Goal: Check status: Check status

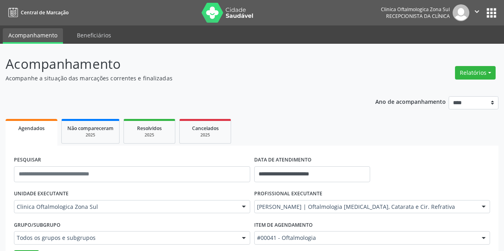
scroll to position [159, 0]
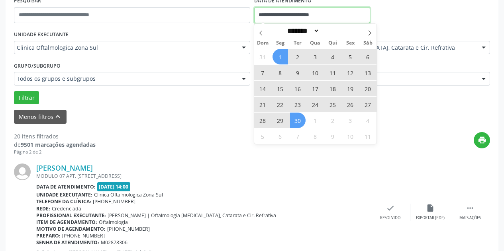
click at [336, 12] on input "**********" at bounding box center [312, 15] width 116 height 16
click at [280, 52] on span "1" at bounding box center [281, 57] width 16 height 16
type input "**********"
click at [298, 123] on span "30" at bounding box center [298, 121] width 16 height 16
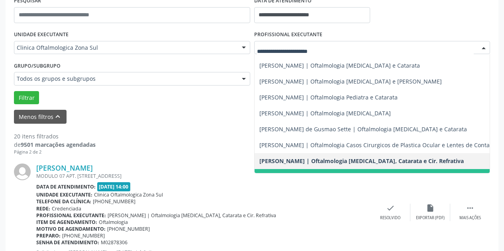
scroll to position [0, 0]
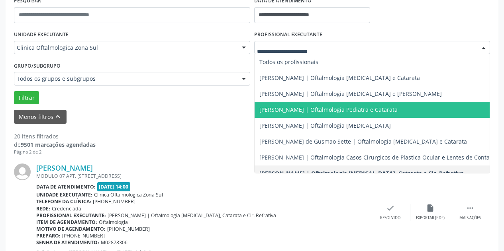
click at [324, 109] on span "[PERSON_NAME] | Oftalmologia Pediatra e Catarata" at bounding box center [328, 110] width 138 height 8
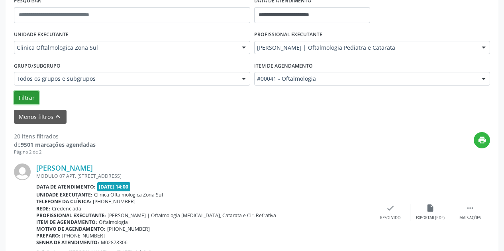
click at [32, 98] on button "Filtrar" at bounding box center [26, 98] width 25 height 14
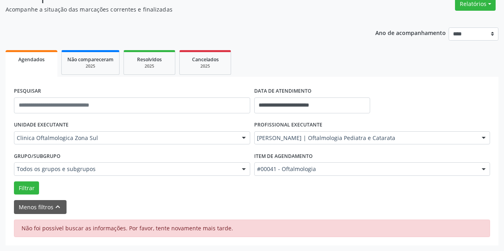
scroll to position [69, 0]
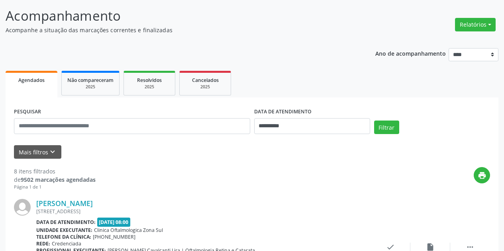
scroll to position [61, 0]
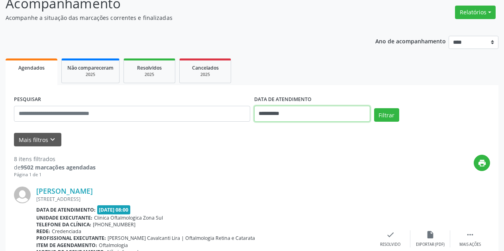
click at [320, 118] on input "**********" at bounding box center [312, 114] width 116 height 16
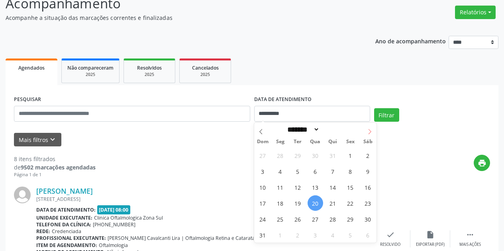
click at [372, 132] on icon at bounding box center [370, 132] width 6 height 6
select select "*"
click at [283, 153] on span "1" at bounding box center [281, 156] width 16 height 16
type input "**********"
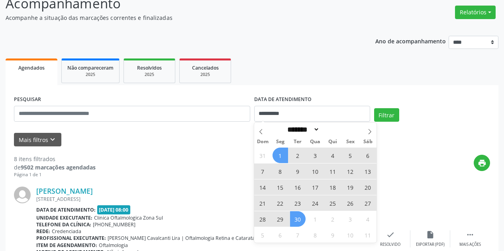
click at [297, 217] on span "30" at bounding box center [298, 220] width 16 height 16
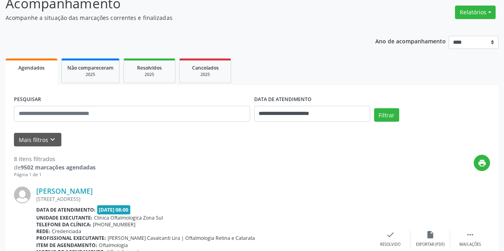
click at [410, 164] on div "print" at bounding box center [293, 167] width 394 height 24
click at [56, 143] on icon "keyboard_arrow_down" at bounding box center [52, 139] width 9 height 9
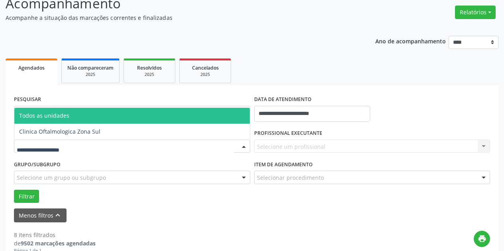
click at [94, 149] on div at bounding box center [132, 147] width 236 height 14
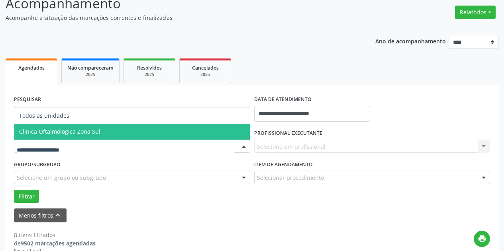
click at [128, 128] on span "Clinica Oftalmologica Zona Sul" at bounding box center [131, 132] width 235 height 16
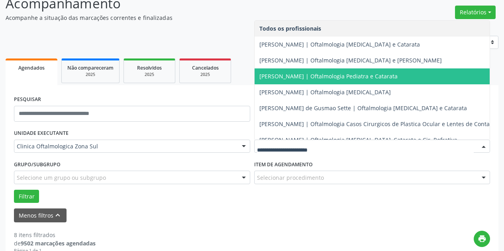
click at [304, 74] on span "[PERSON_NAME] | Oftalmologia Pediatra e Catarata" at bounding box center [328, 77] width 138 height 8
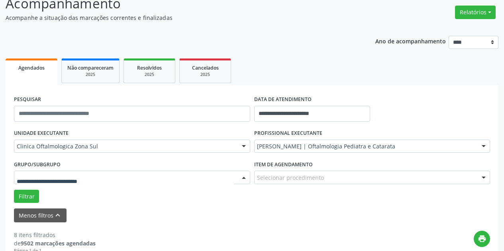
click at [152, 179] on div at bounding box center [132, 178] width 236 height 14
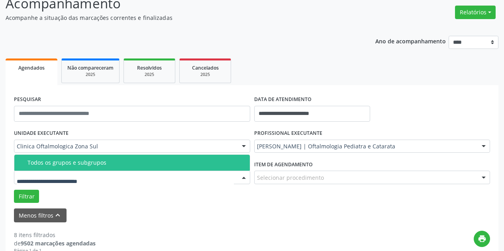
click at [153, 161] on div "Todos os grupos e subgrupos" at bounding box center [136, 163] width 218 height 6
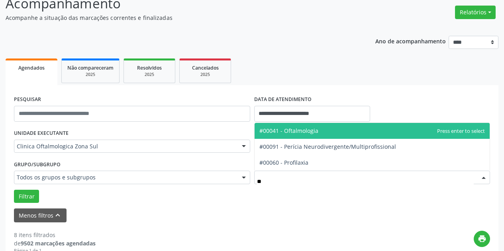
type input "***"
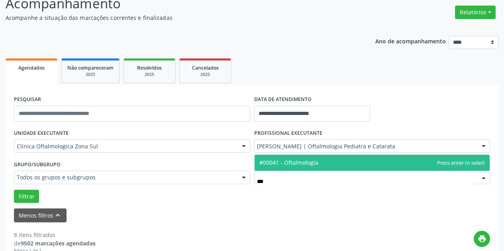
click at [294, 159] on span "#00041 - Oftalmologia" at bounding box center [288, 163] width 59 height 8
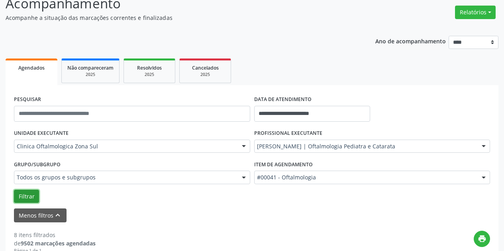
click at [22, 198] on button "Filtrar" at bounding box center [26, 197] width 25 height 14
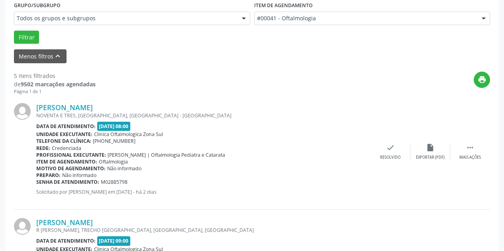
scroll to position [260, 0]
